Goal: Information Seeking & Learning: Learn about a topic

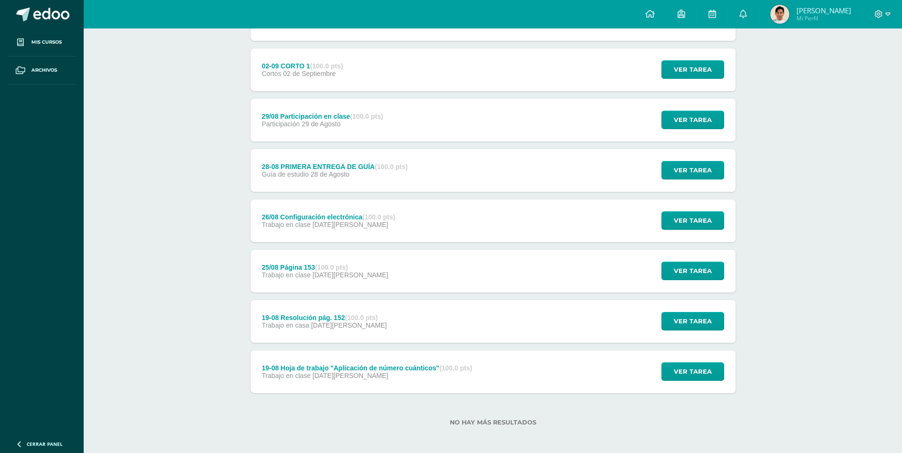
scroll to position [516, 0]
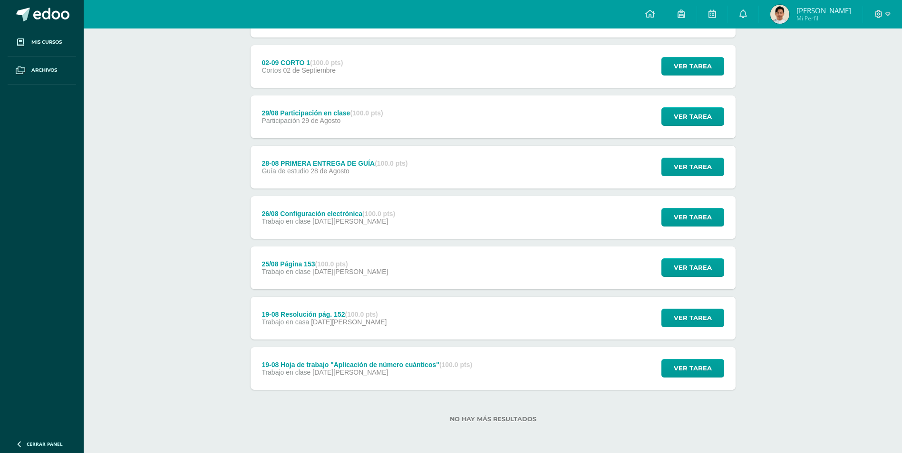
click at [471, 372] on div "Trabajo en clase [DATE][PERSON_NAME]" at bounding box center [366, 373] width 211 height 8
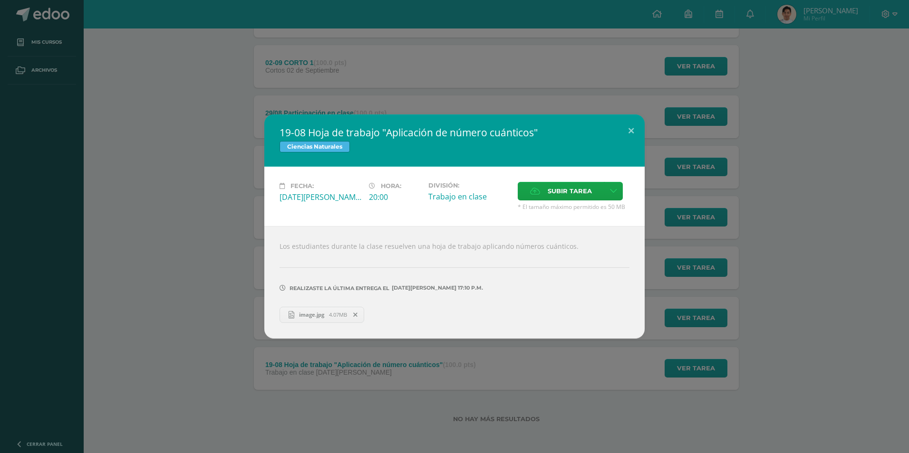
click at [129, 211] on div "19-08 Hoja de trabajo "Aplicación de número cuánticos" Ciencias Naturales Fecha…" at bounding box center [454, 227] width 901 height 224
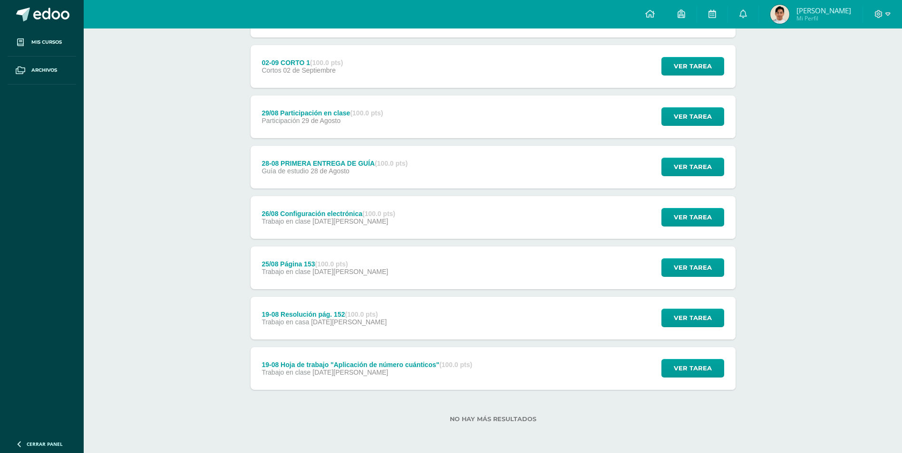
click at [427, 329] on div "19-08 Resolución pág. 152 (100.0 pts) Trabajo en casa 19 de Agosto Ver tarea 19…" at bounding box center [492, 318] width 485 height 43
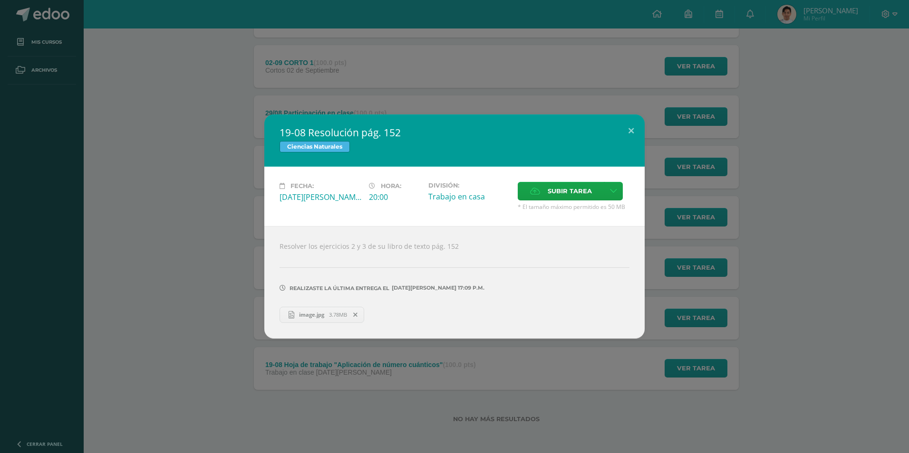
click at [133, 313] on div "19-08 Resolución pág. 152 Ciencias Naturales Fecha: Martes 19 de Agosto Hora: 2…" at bounding box center [454, 227] width 901 height 224
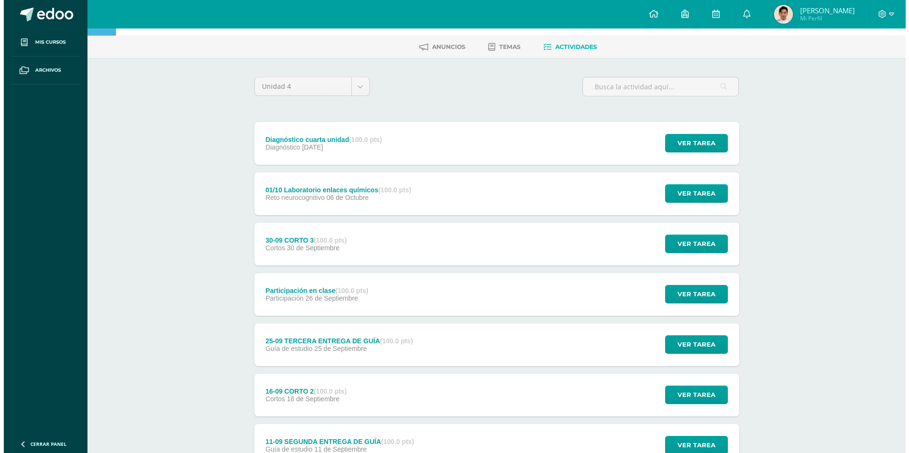
scroll to position [0, 0]
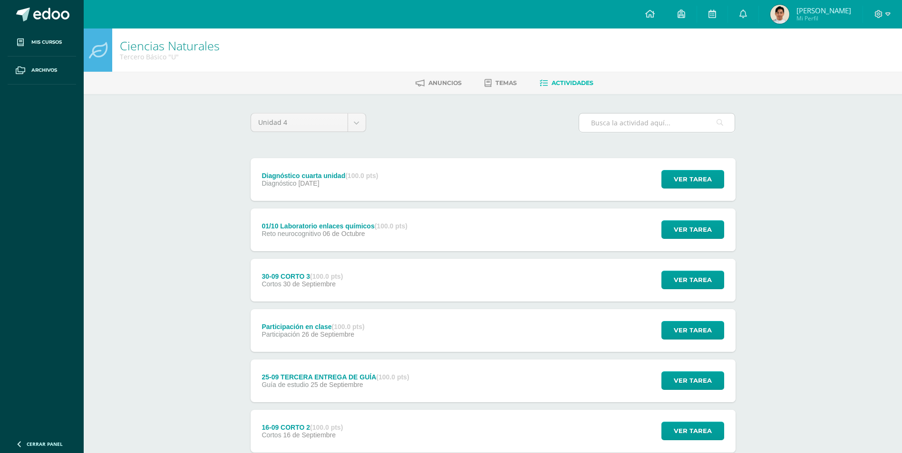
click at [588, 125] on input "text" at bounding box center [656, 123] width 155 height 19
click at [611, 121] on input "Guia" at bounding box center [656, 123] width 155 height 19
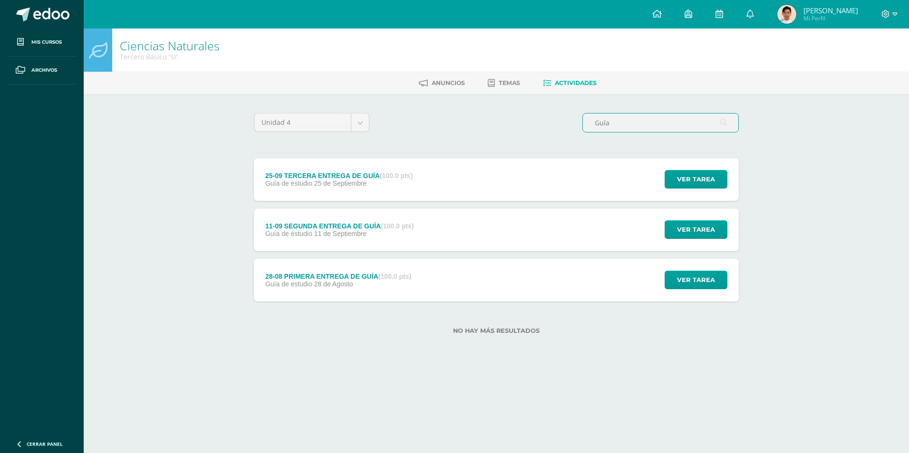
type input "Guía"
click at [456, 131] on div "Unidad 4 Unidad 1 Unidad 2 Unidad 3 Unidad 4 Guía" at bounding box center [496, 126] width 492 height 27
click at [532, 287] on div "28-08 PRIMERA ENTREGA DE GUÍA (100.0 pts) Guía de estudio 28 de Agosto Ver tare…" at bounding box center [496, 280] width 485 height 43
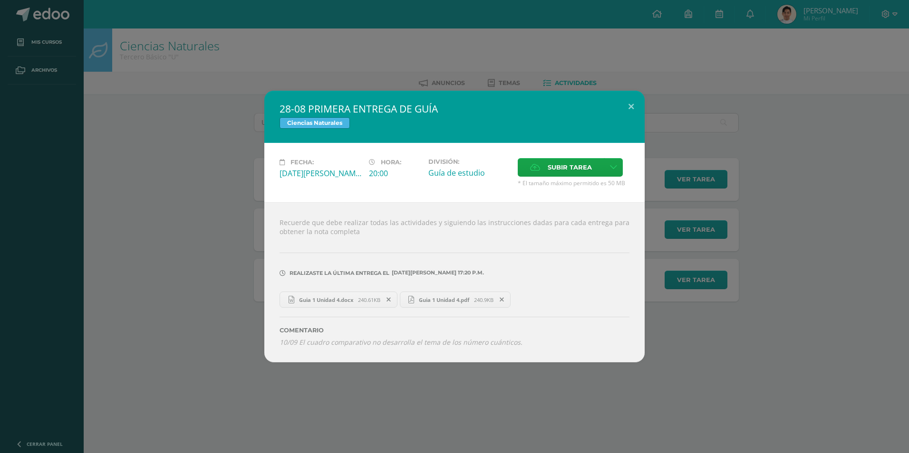
click at [150, 300] on div "28-08 PRIMERA ENTREGA DE GUÍA Ciencias Naturales Fecha: Jueves 28 de Agosto Hor…" at bounding box center [454, 227] width 901 height 272
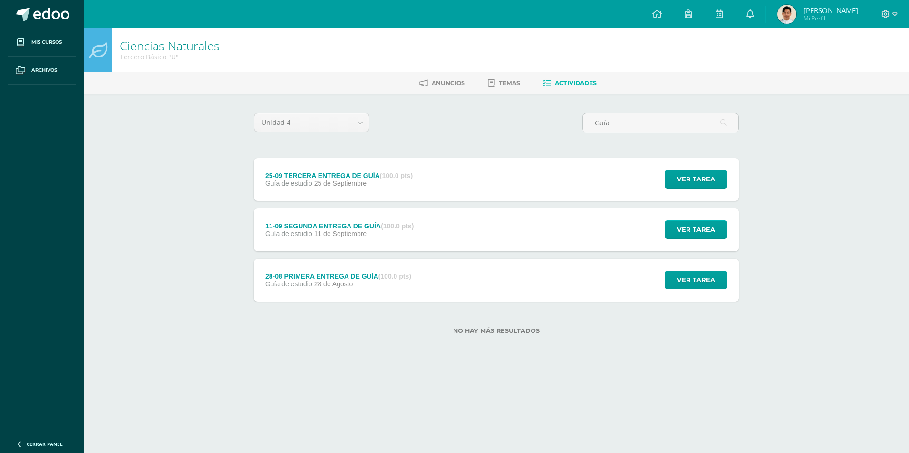
click at [423, 231] on div "11-09 SEGUNDA ENTREGA DE GUÍA (100.0 pts) Guía de estudio 11 de Septiembre" at bounding box center [339, 230] width 171 height 43
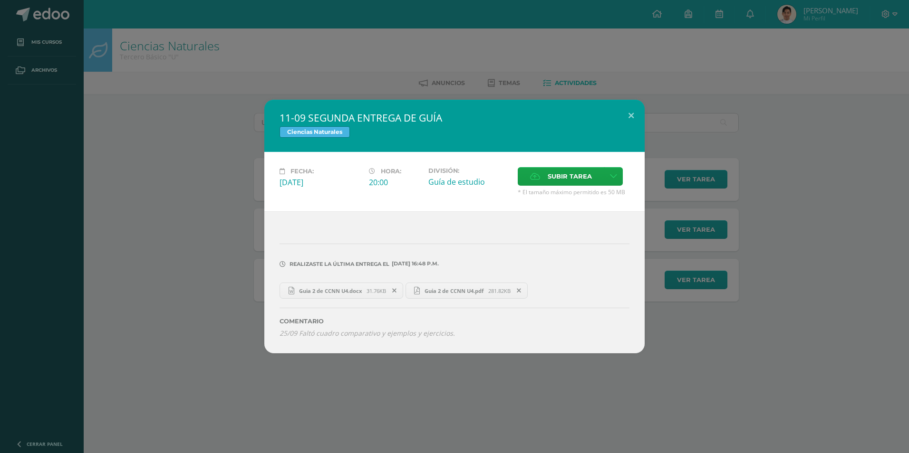
click at [166, 285] on div "11-09 SEGUNDA ENTREGA DE GUÍA Ciencias Naturales Fecha: Jueves 11 de Septiembre…" at bounding box center [454, 227] width 901 height 254
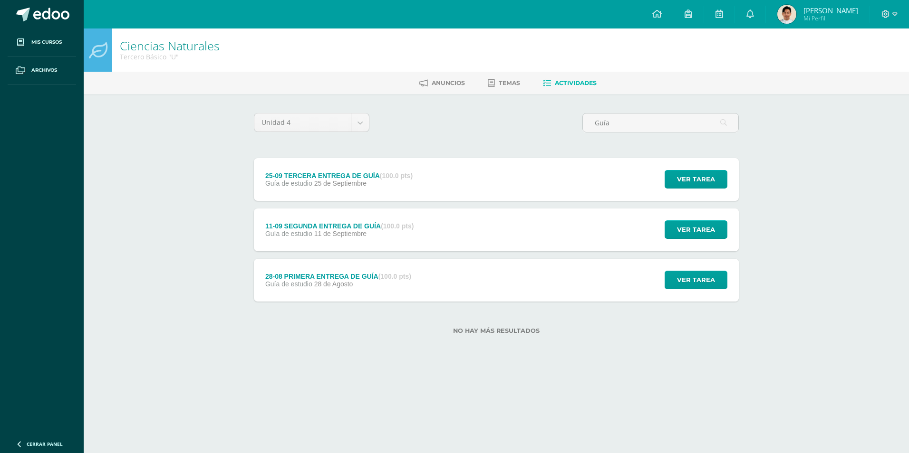
click at [387, 195] on div "25-09 TERCERA ENTREGA DE GUÍA (100.0 pts) Guía de estudio 25 de Septiembre" at bounding box center [339, 179] width 170 height 43
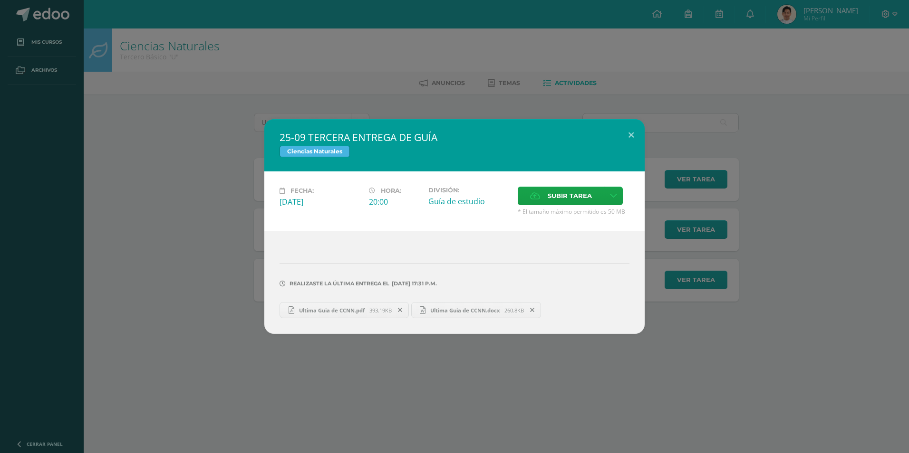
drag, startPoint x: 445, startPoint y: 314, endPoint x: 347, endPoint y: 313, distance: 97.9
click at [140, 201] on div "25-09 TERCERA ENTREGA DE GUÍA Ciencias Naturales Fecha: Jueves 25 de Septiembre…" at bounding box center [454, 226] width 901 height 215
